Goal: Information Seeking & Learning: Learn about a topic

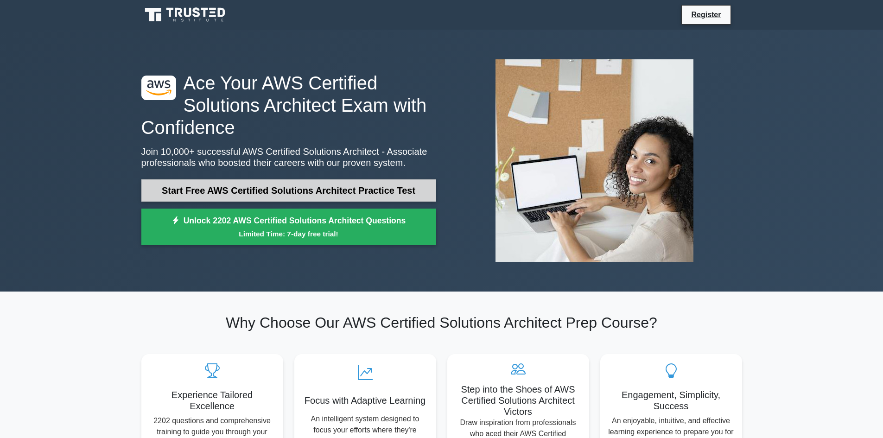
click at [256, 196] on link "Start Free AWS Certified Solutions Architect Practice Test" at bounding box center [288, 190] width 295 height 22
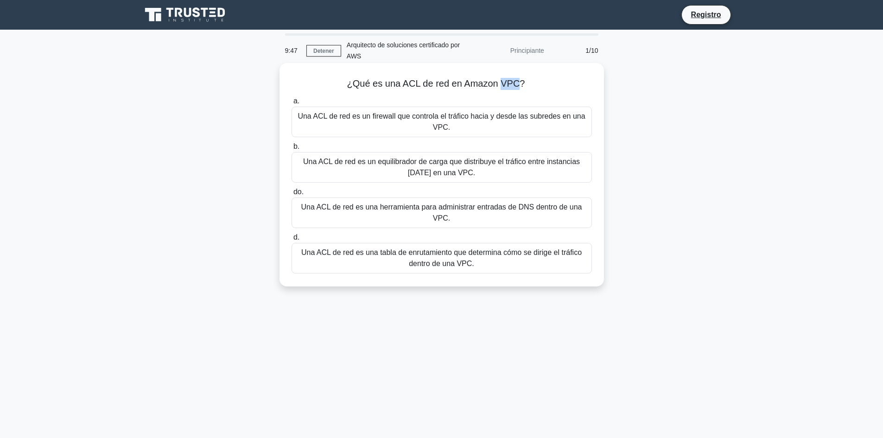
drag, startPoint x: 500, startPoint y: 82, endPoint x: 518, endPoint y: 86, distance: 18.5
click at [518, 86] on font "¿Qué es una ACL de red en Amazon VPC?" at bounding box center [436, 83] width 178 height 10
drag, startPoint x: 500, startPoint y: 142, endPoint x: 476, endPoint y: 146, distance: 24.4
click at [476, 146] on label "b. Una ACL de red es un equilibrador de carga que distribuye el tráfico entre i…" at bounding box center [441, 162] width 300 height 42
click at [291, 146] on input "b. Una ACL de red es un equilibrador de carga que distribuye el tráfico entre i…" at bounding box center [291, 147] width 0 height 6
